Goal: Check status

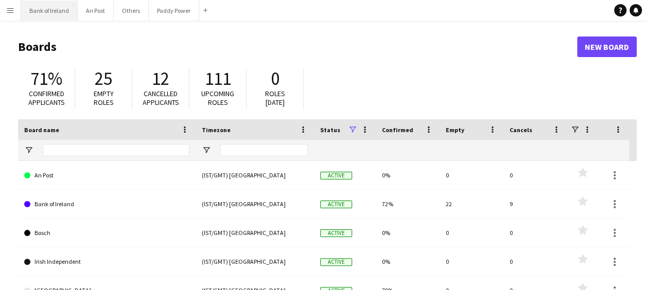
click at [50, 5] on button "Bank of Ireland Close" at bounding box center [49, 11] width 57 height 20
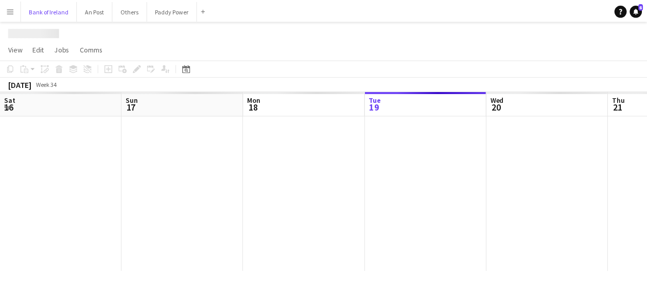
scroll to position [0, 246]
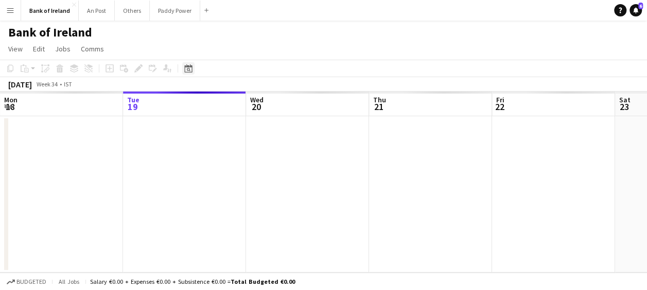
click at [185, 69] on icon "Date picker" at bounding box center [188, 68] width 8 height 8
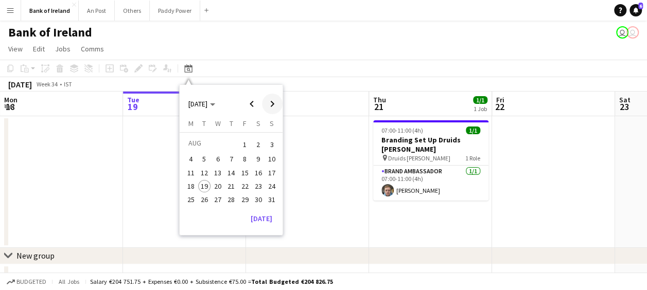
click at [269, 100] on span "Next month" at bounding box center [272, 104] width 21 height 21
click at [217, 159] on span "1" at bounding box center [218, 157] width 12 height 12
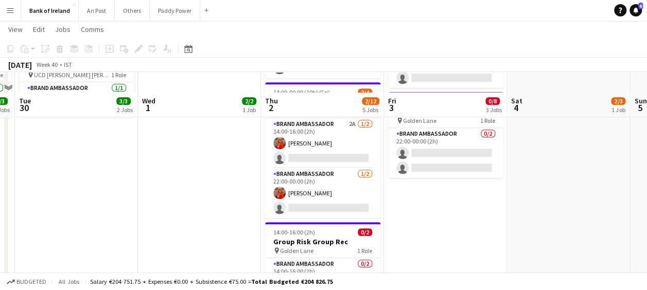
scroll to position [309, 0]
